Goal: Navigation & Orientation: Understand site structure

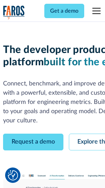
scroll to position [39, 0]
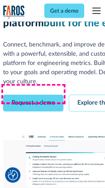
click at [34, 95] on link "Request a demo" at bounding box center [33, 103] width 61 height 17
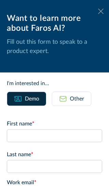
click at [98, 11] on icon at bounding box center [100, 11] width 5 height 5
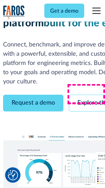
click at [89, 95] on link "Explore the platform" at bounding box center [105, 103] width 73 height 17
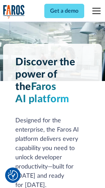
scroll to position [5208, 0]
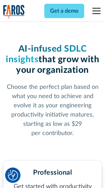
scroll to position [1084, 0]
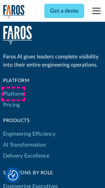
click at [13, 94] on link "Platform" at bounding box center [13, 94] width 21 height 11
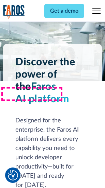
scroll to position [5427, 0]
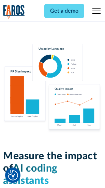
scroll to position [4268, 0]
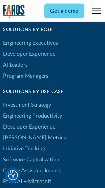
click at [21, 132] on link "[PERSON_NAME] Metrics" at bounding box center [34, 137] width 63 height 11
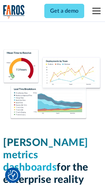
scroll to position [3027, 0]
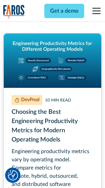
scroll to position [3111, 0]
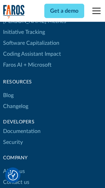
click at [16, 101] on link "Changelog" at bounding box center [15, 106] width 25 height 11
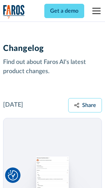
scroll to position [8383, 0]
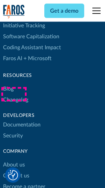
click at [14, 160] on link "About us" at bounding box center [14, 165] width 22 height 11
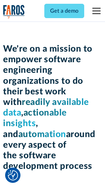
scroll to position [2364, 0]
